Goal: Check status

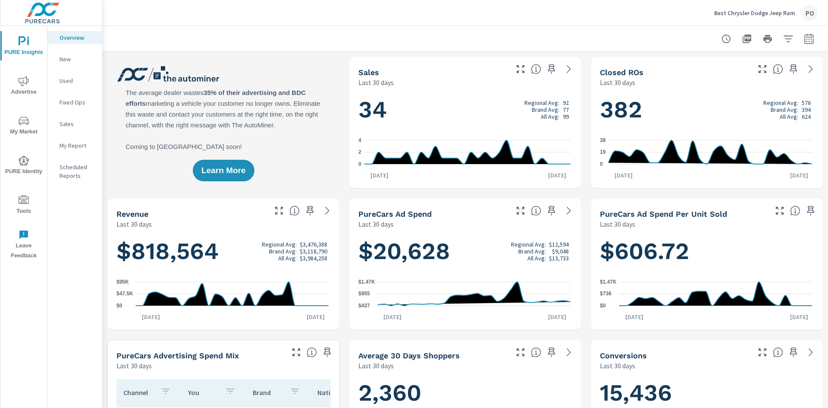
scroll to position [0, 0]
click at [26, 162] on icon "nav menu" at bounding box center [24, 160] width 10 height 10
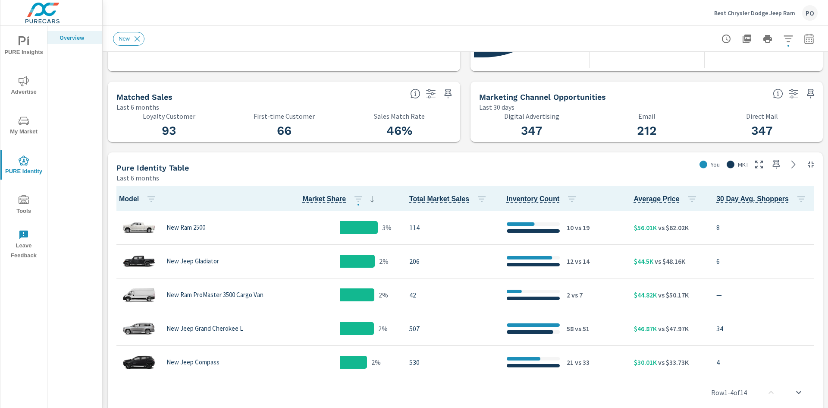
scroll to position [259, 0]
